Goal: Entertainment & Leisure: Browse casually

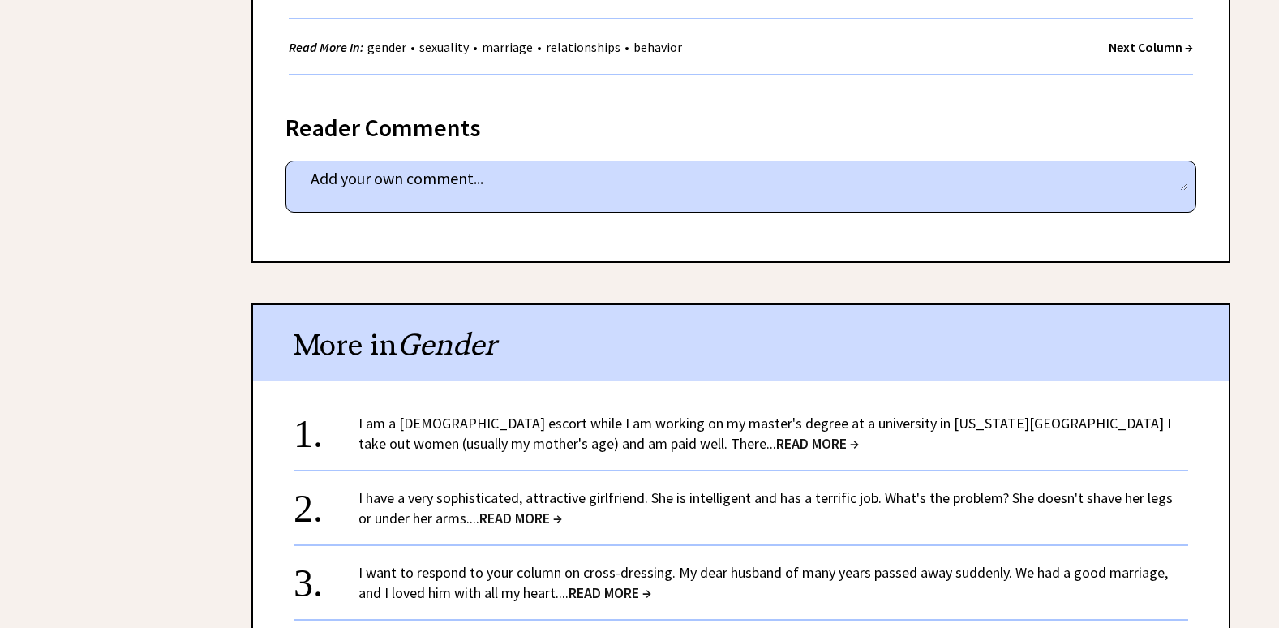
scroll to position [3082, 0]
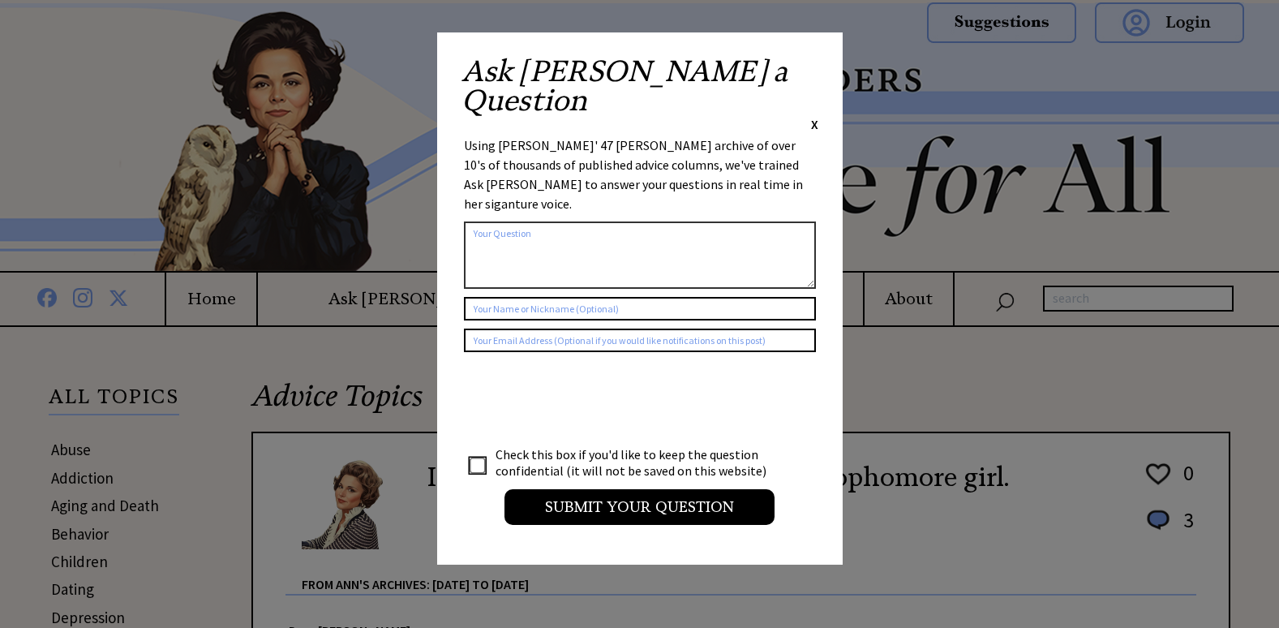
click at [813, 116] on span "X" at bounding box center [814, 124] width 7 height 16
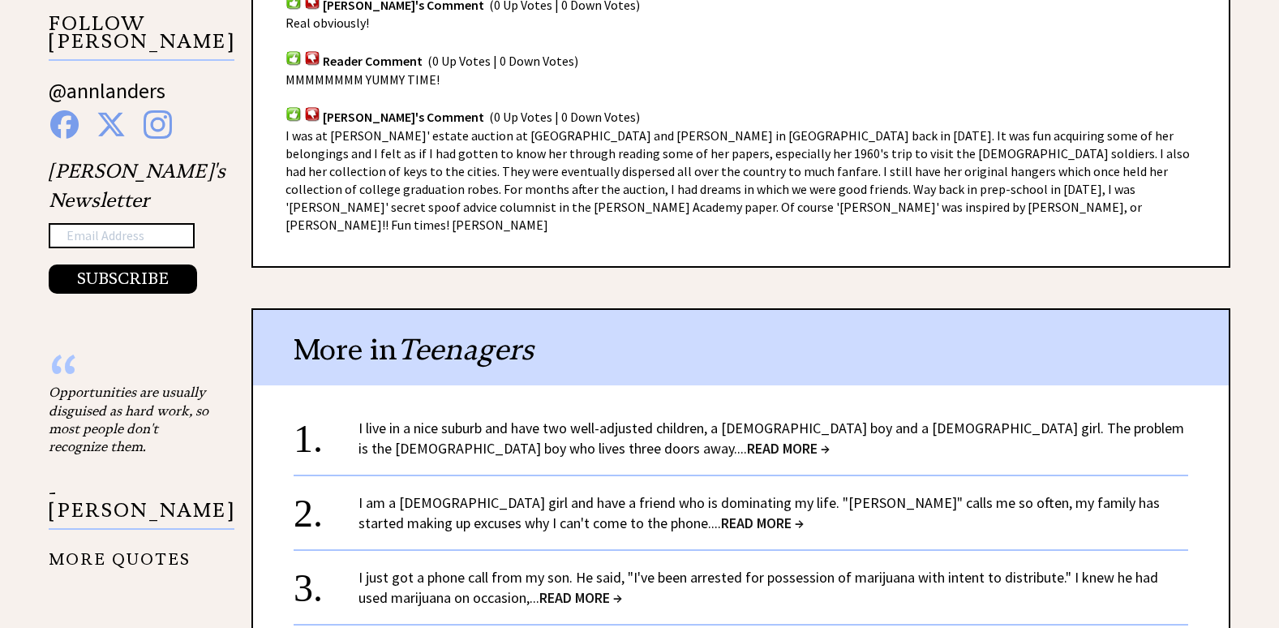
scroll to position [1217, 0]
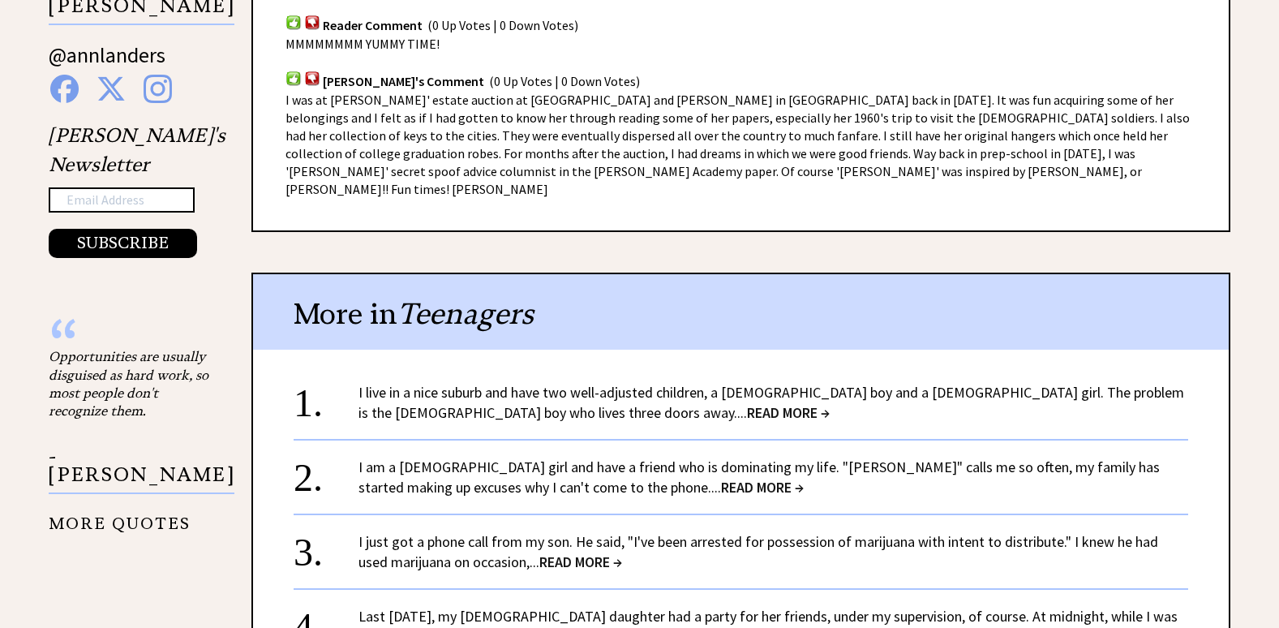
click at [747, 403] on span "READ MORE →" at bounding box center [788, 412] width 83 height 19
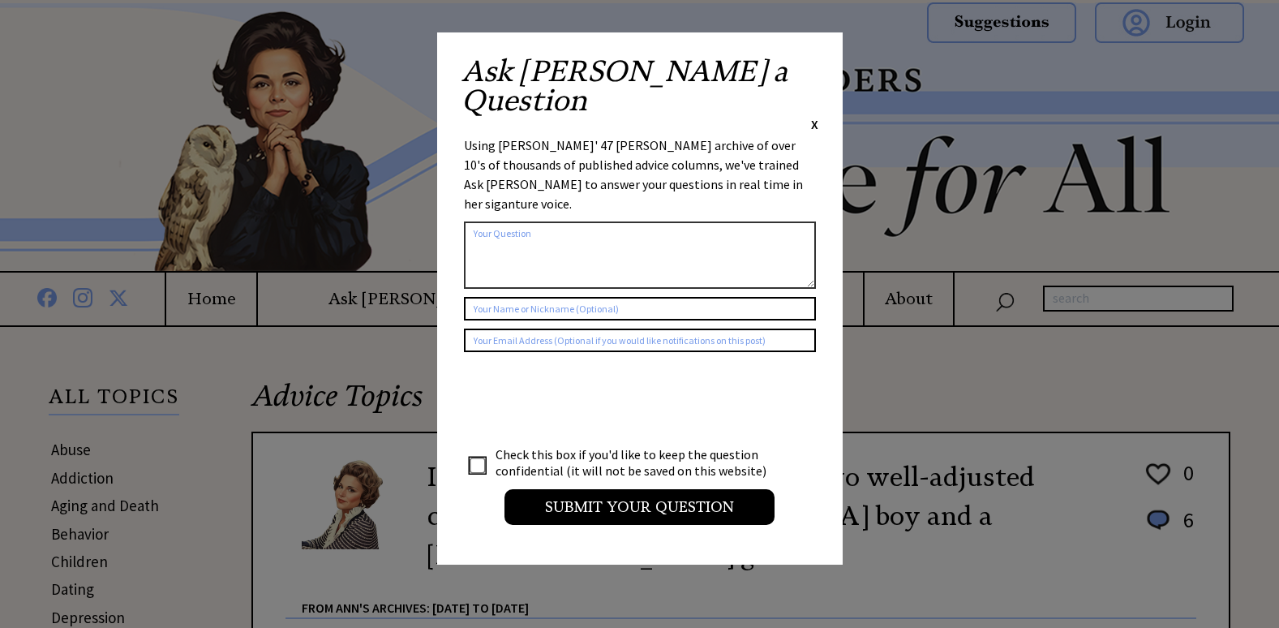
click at [816, 116] on span "X" at bounding box center [814, 124] width 7 height 16
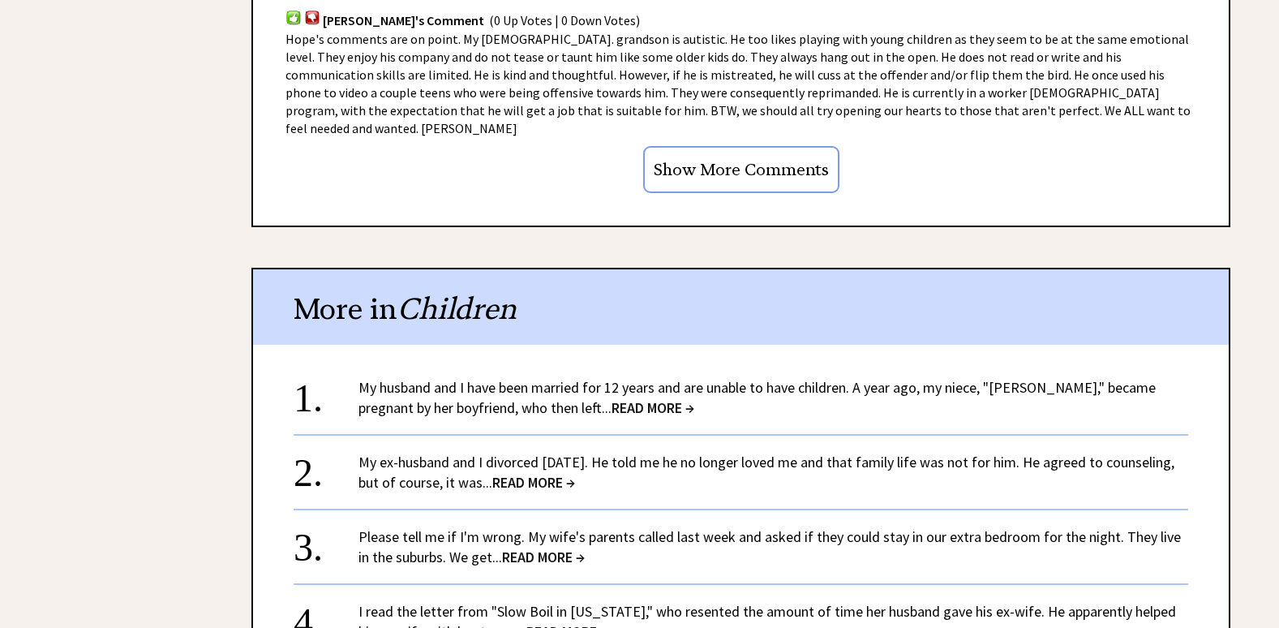
scroll to position [1865, 0]
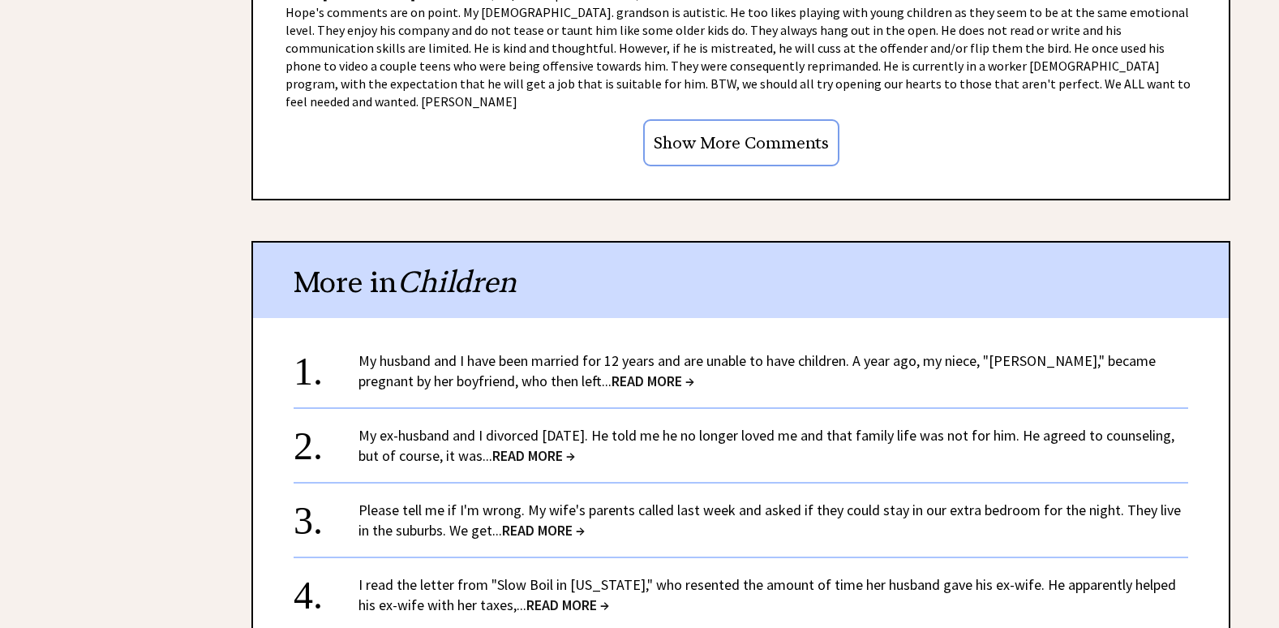
click at [612, 371] on span "READ MORE →" at bounding box center [653, 380] width 83 height 19
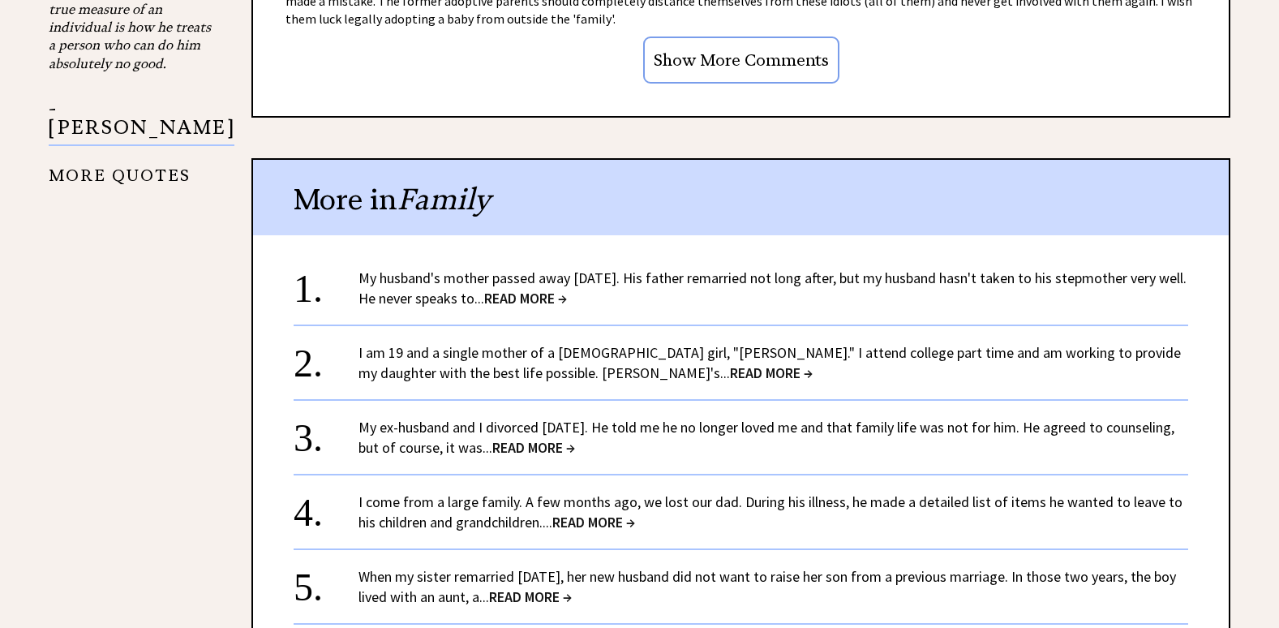
scroll to position [1622, 0]
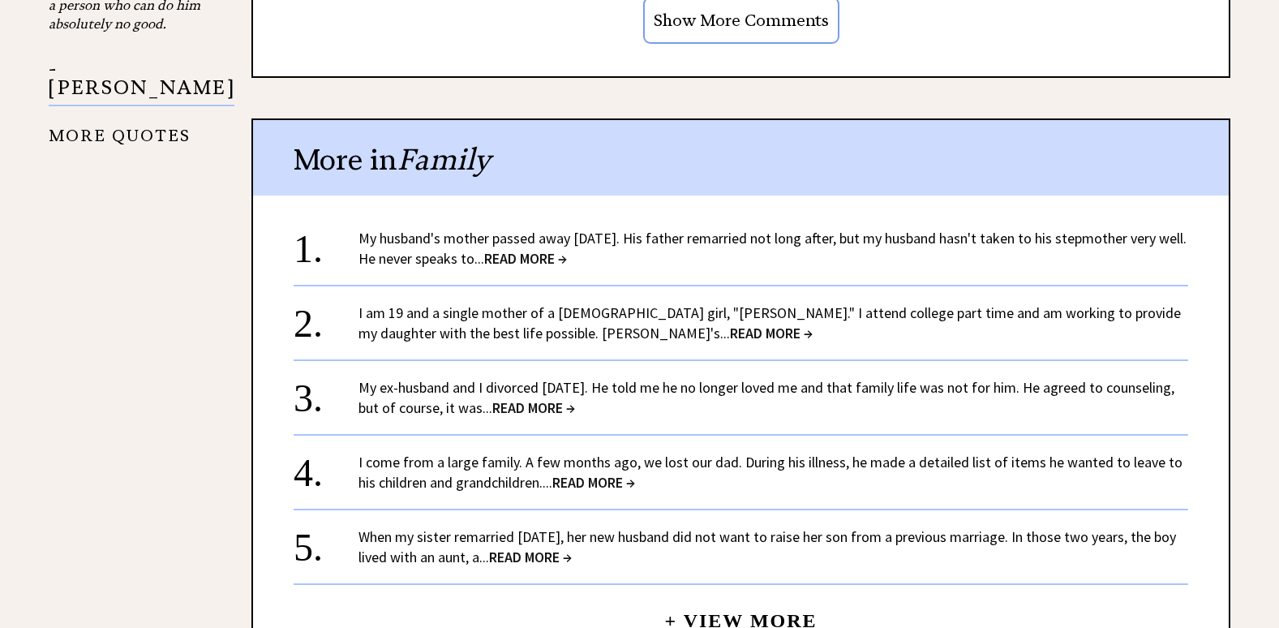
click at [730, 324] on span "READ MORE →" at bounding box center [771, 333] width 83 height 19
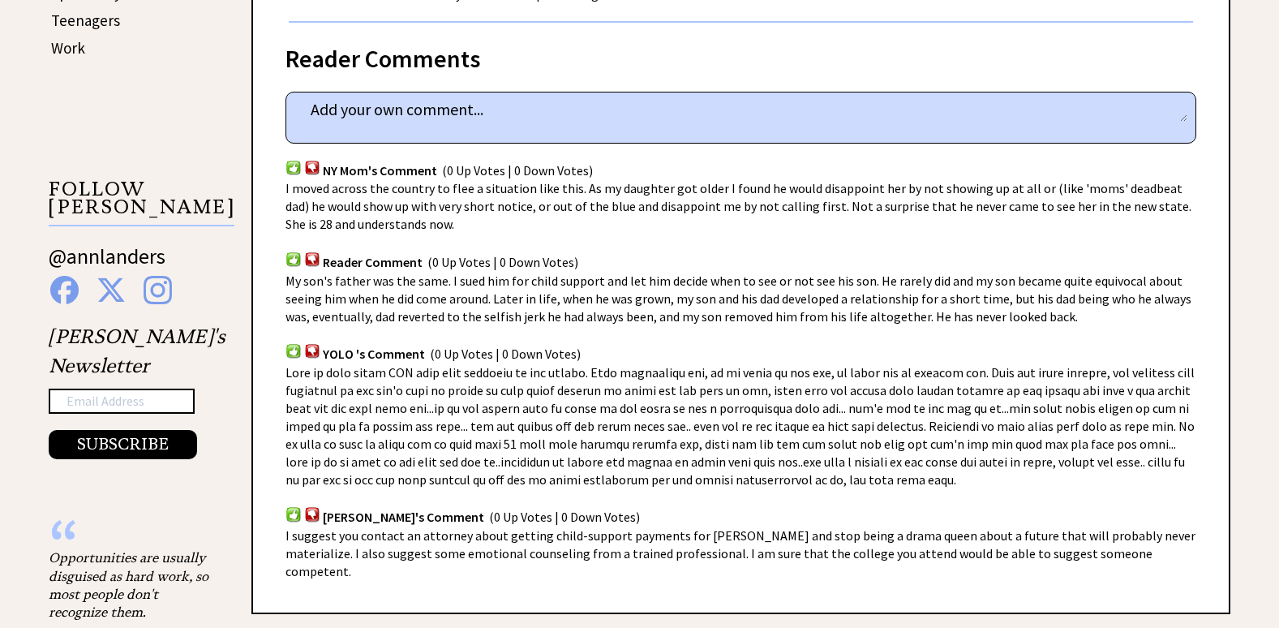
scroll to position [1054, 0]
